Goal: Information Seeking & Learning: Learn about a topic

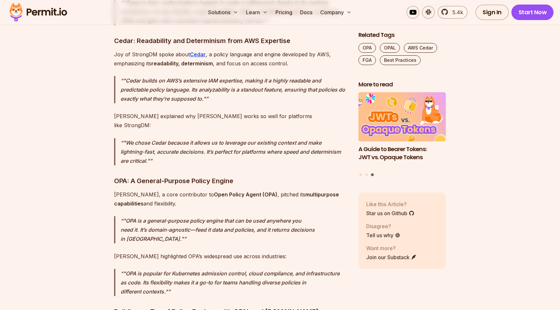
scroll to position [1275, 0]
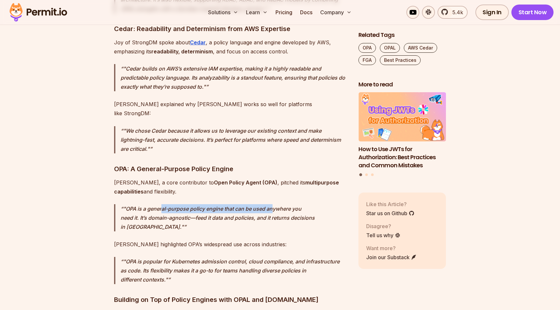
drag, startPoint x: 163, startPoint y: 172, endPoint x: 273, endPoint y: 172, distance: 110.1
click at [273, 204] on p ""OPA is a general-purpose policy engine that can be used anywhere you need it. …" at bounding box center [233, 217] width 227 height 27
click at [281, 257] on p ""OPA is popular for Kubernetes admission control, cloud compliance, and infrast…" at bounding box center [233, 270] width 227 height 27
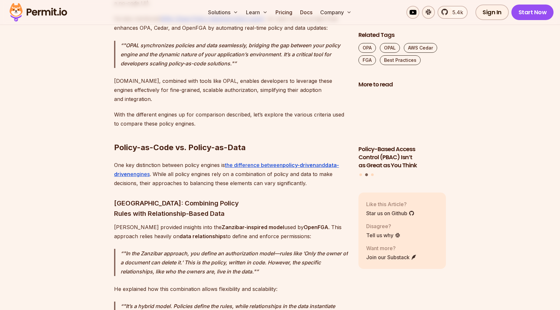
scroll to position [1622, 0]
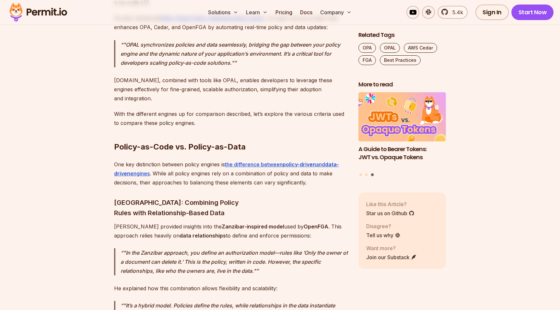
drag, startPoint x: 294, startPoint y: 159, endPoint x: 303, endPoint y: 158, distance: 9.1
click at [303, 222] on p "[PERSON_NAME] provided insights into the Zanzibar-inspired model used by OpenFG…" at bounding box center [231, 231] width 234 height 18
click at [294, 248] on p ""In the Zanzibar approach, you define an authorization model—rules like ‘Only t…" at bounding box center [233, 261] width 227 height 27
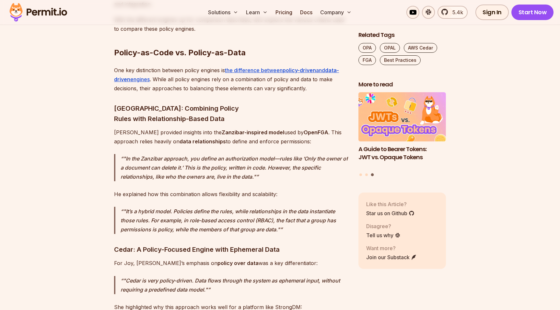
scroll to position [1716, 0]
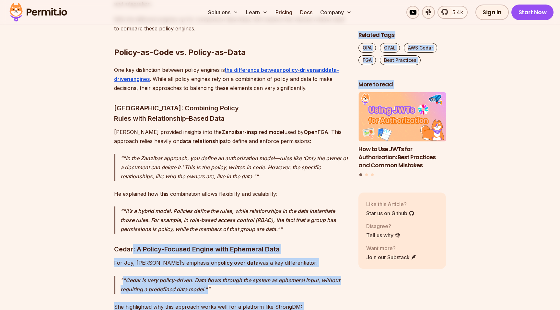
drag, startPoint x: 133, startPoint y: 177, endPoint x: 360, endPoint y: 173, distance: 227.1
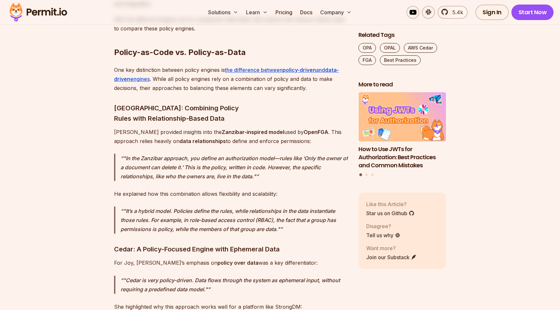
click at [289, 244] on h3 "Cedar: A Policy-Focused Engine with Ephemeral Data" at bounding box center [231, 249] width 234 height 10
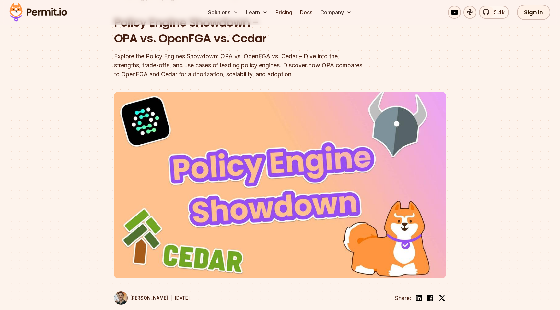
scroll to position [0, 0]
